Goal: Use online tool/utility: Utilize a website feature to perform a specific function

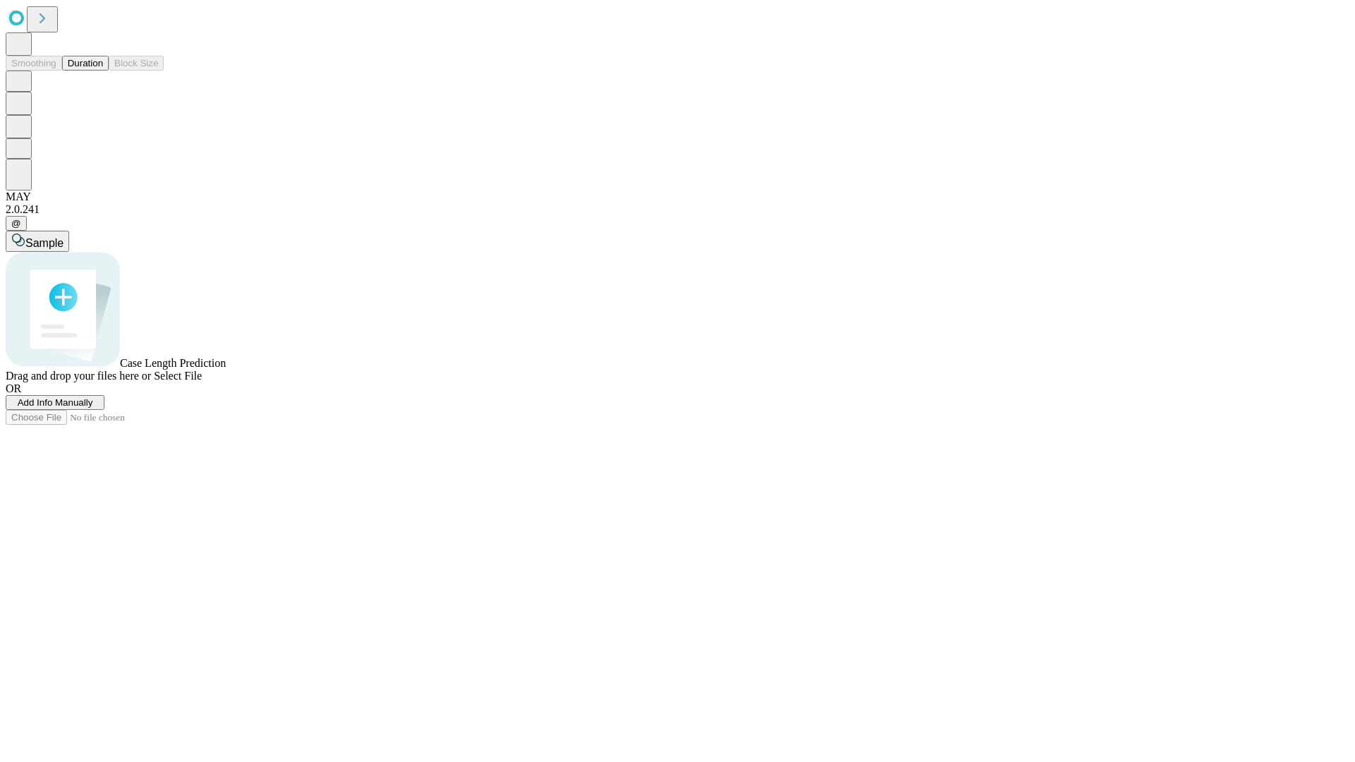
click at [93, 408] on span "Add Info Manually" at bounding box center [56, 402] width 76 height 11
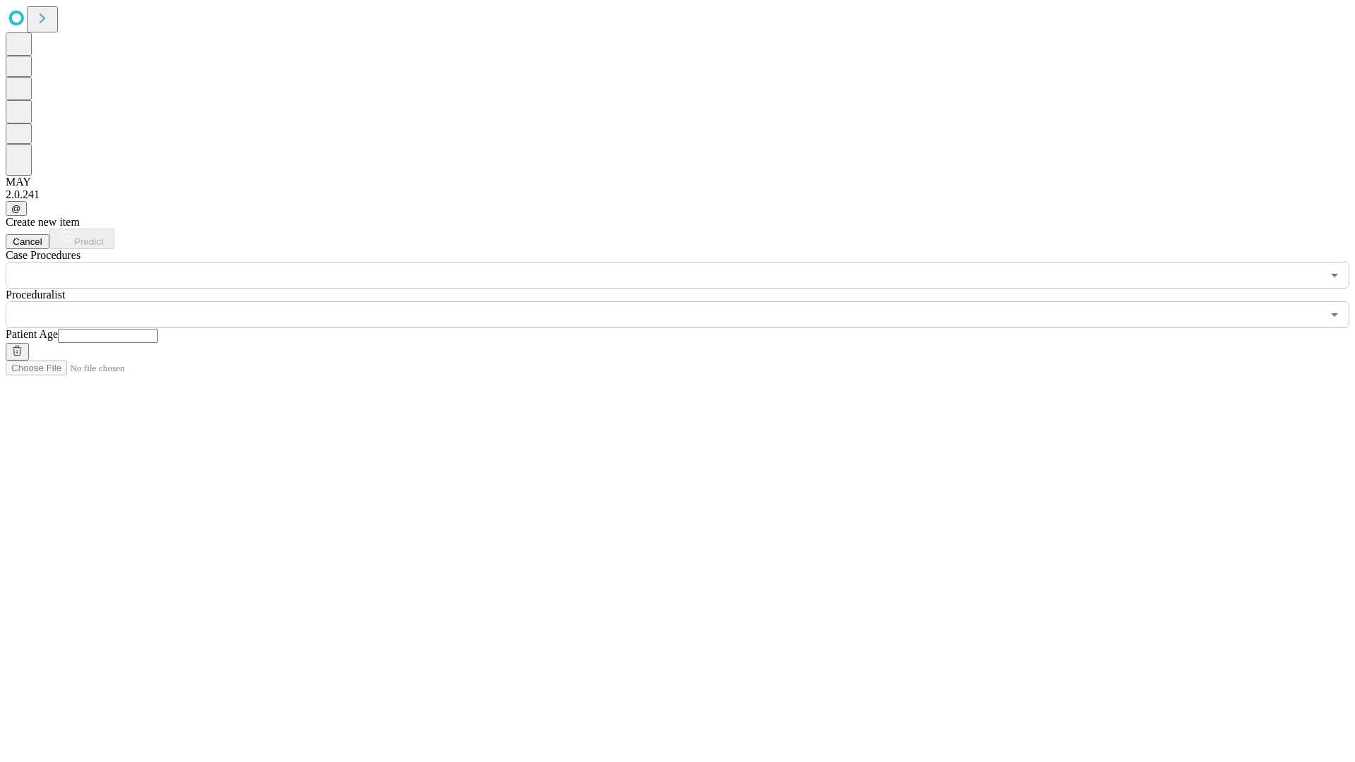
click at [158, 329] on input "text" at bounding box center [108, 336] width 100 height 14
type input "**"
click at [688, 301] on input "text" at bounding box center [664, 314] width 1317 height 27
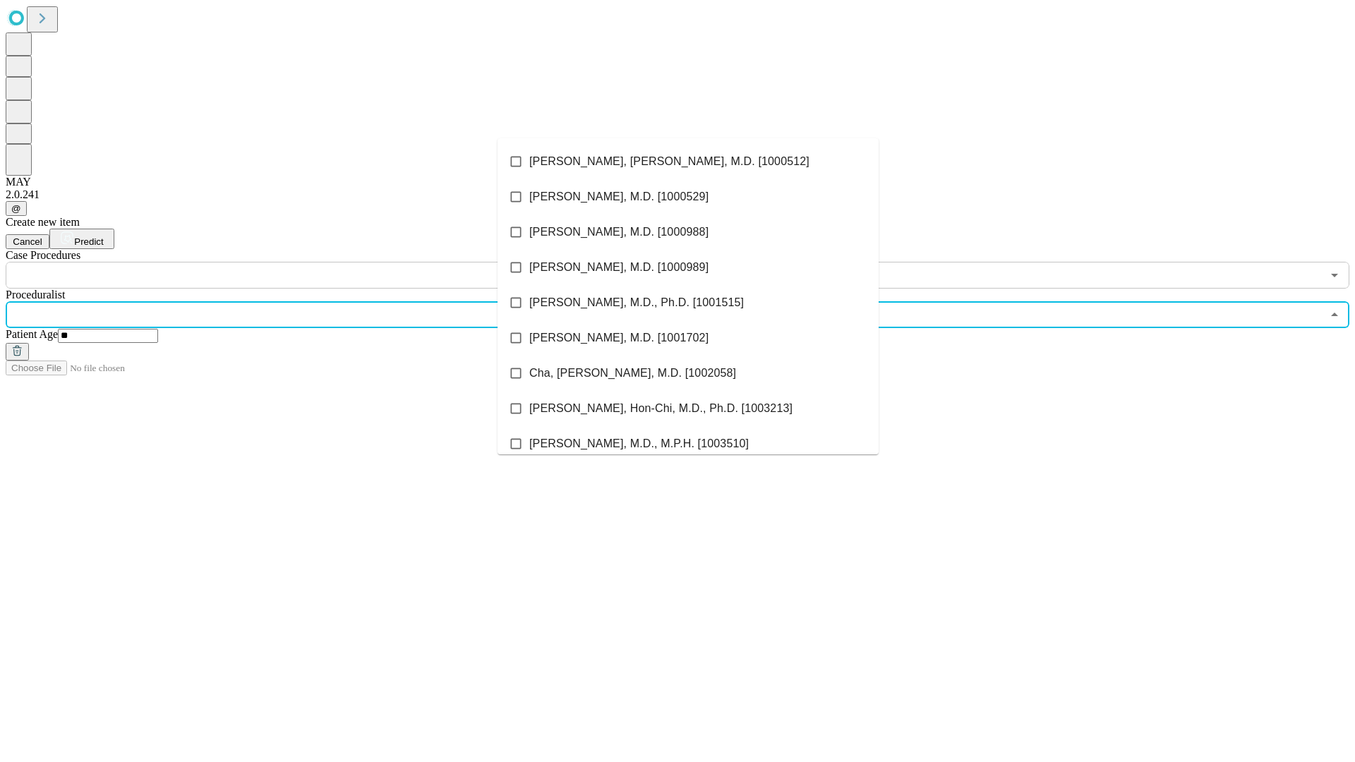
click at [688, 162] on li "[PERSON_NAME], [PERSON_NAME], M.D. [1000512]" at bounding box center [688, 161] width 381 height 35
click at [296, 262] on input "text" at bounding box center [664, 275] width 1317 height 27
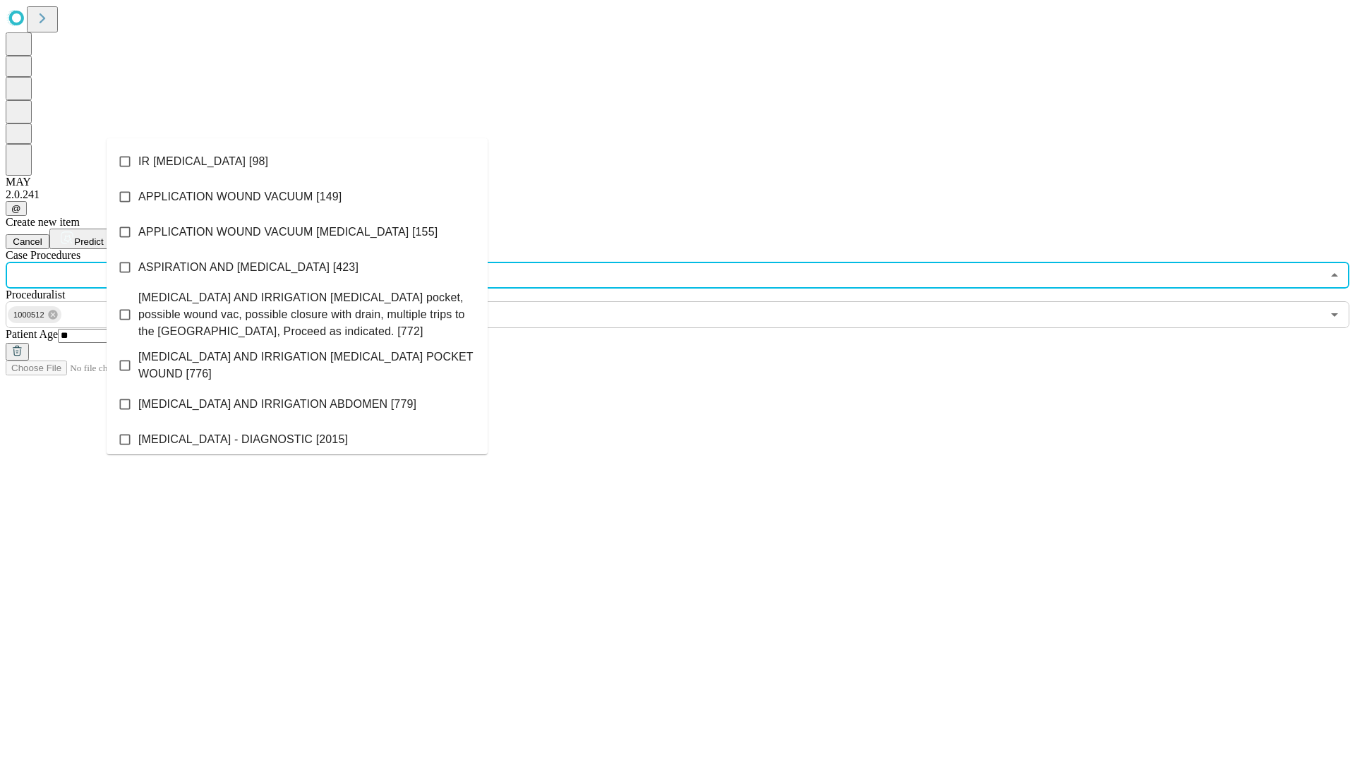
click at [297, 162] on li "IR [MEDICAL_DATA] [98]" at bounding box center [297, 161] width 381 height 35
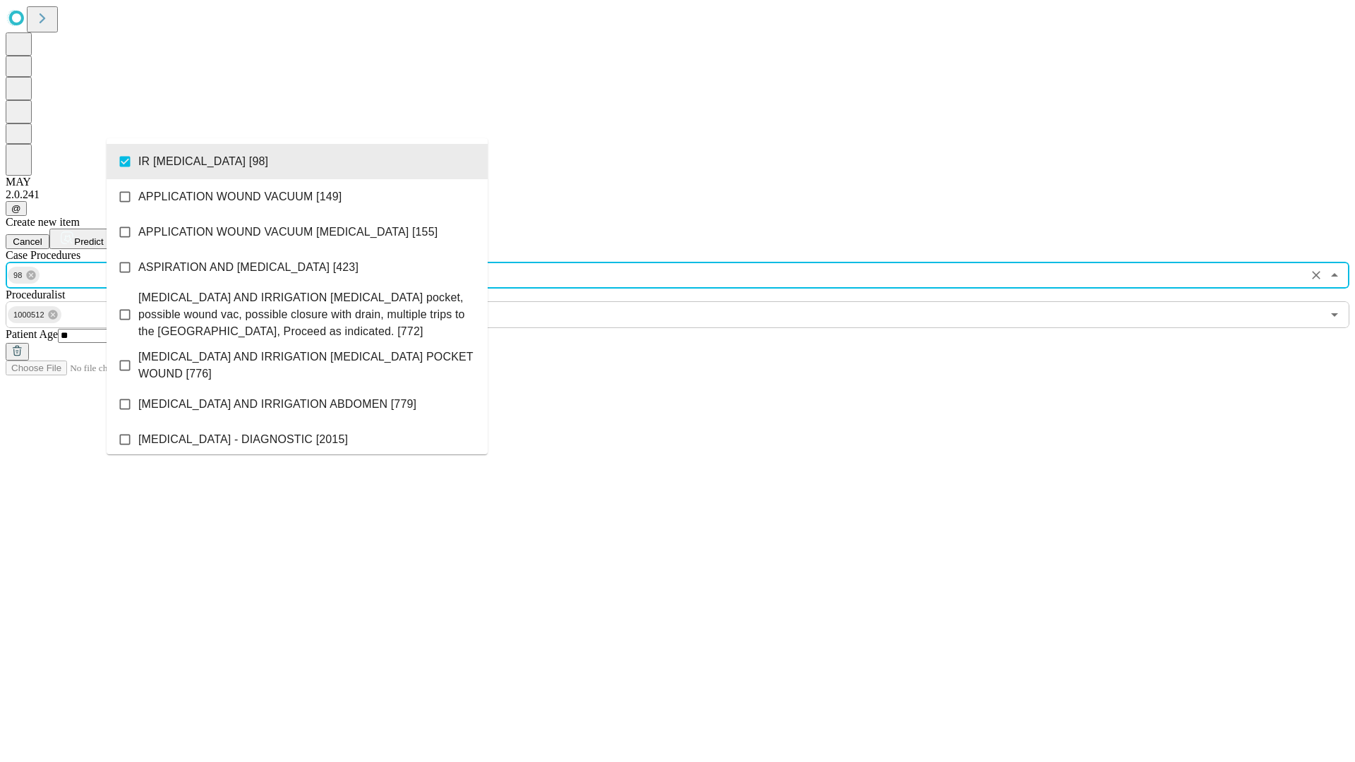
click at [103, 236] on span "Predict" at bounding box center [88, 241] width 29 height 11
